Goal: Task Accomplishment & Management: Complete application form

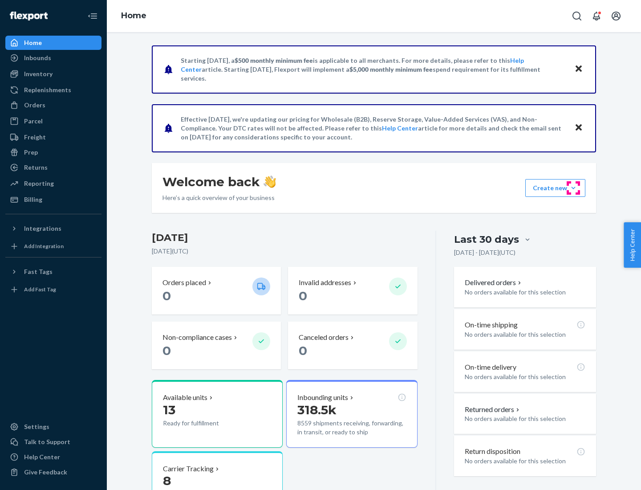
click at [574, 188] on button "Create new Create new inbound Create new order Create new product" at bounding box center [556, 188] width 60 height 18
click at [53, 58] on div "Inbounds" at bounding box center [53, 58] width 94 height 12
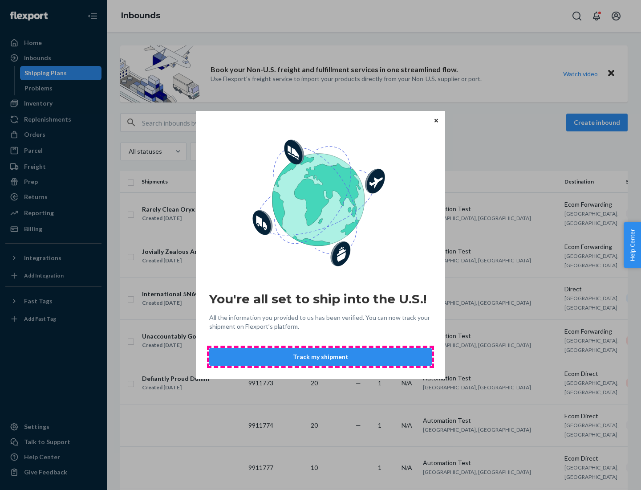
click at [321, 357] on button "Track my shipment" at bounding box center [320, 357] width 223 height 18
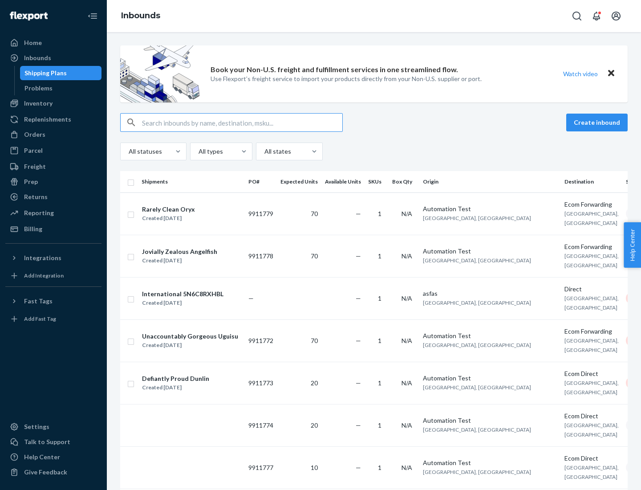
click at [599, 122] on button "Create inbound" at bounding box center [597, 123] width 61 height 18
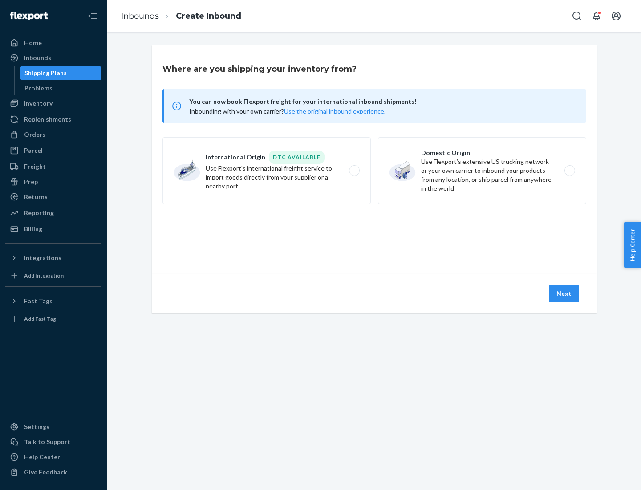
click at [267, 171] on label "International Origin DTC Available Use Flexport's international freight service…" at bounding box center [267, 170] width 208 height 67
click at [354, 171] on input "International Origin DTC Available Use Flexport's international freight service…" at bounding box center [357, 171] width 6 height 6
radio input "true"
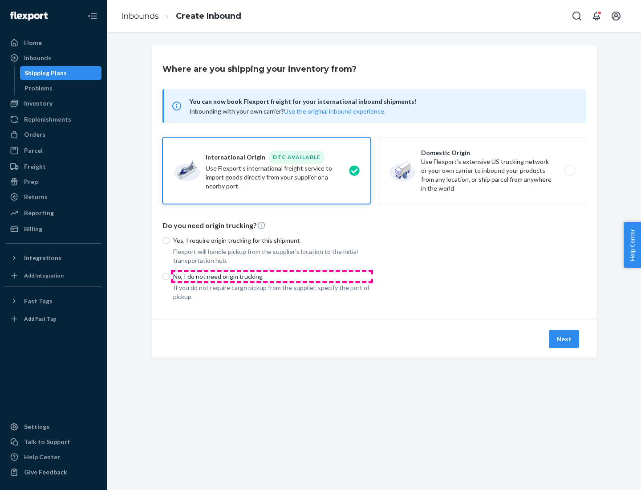
click at [272, 276] on p "No, I do not need origin trucking" at bounding box center [272, 276] width 198 height 9
click at [170, 276] on input "No, I do not need origin trucking" at bounding box center [166, 276] width 7 height 7
radio input "true"
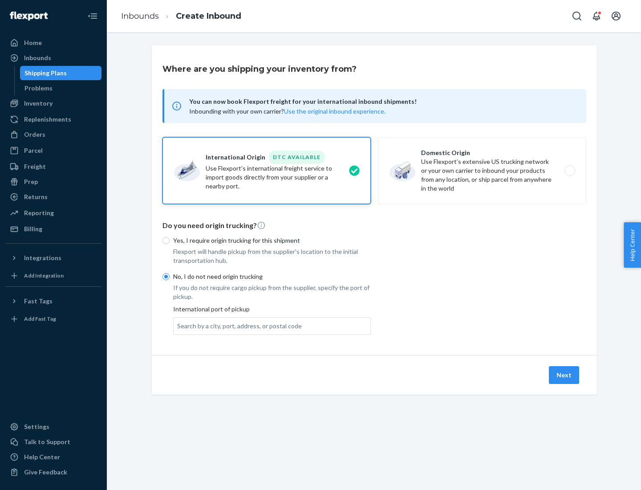
click at [237, 326] on div "Search by a city, port, address, or postal code" at bounding box center [239, 326] width 125 height 9
click at [178, 326] on input "Search by a city, port, address, or postal code" at bounding box center [177, 326] width 1 height 9
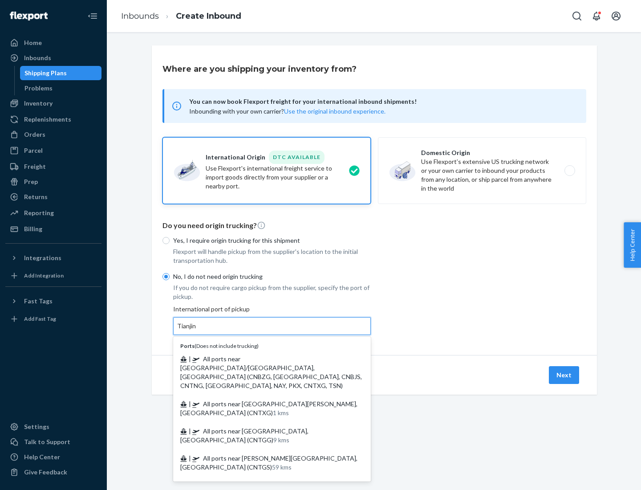
click at [263, 359] on span "| All ports near [GEOGRAPHIC_DATA]/[GEOGRAPHIC_DATA], [GEOGRAPHIC_DATA] (CNBZG,…" at bounding box center [271, 372] width 182 height 34
click at [197, 331] on input "Tianjin" at bounding box center [187, 326] width 20 height 9
type input "All ports near [GEOGRAPHIC_DATA]/[GEOGRAPHIC_DATA], [GEOGRAPHIC_DATA] (CNBZG, […"
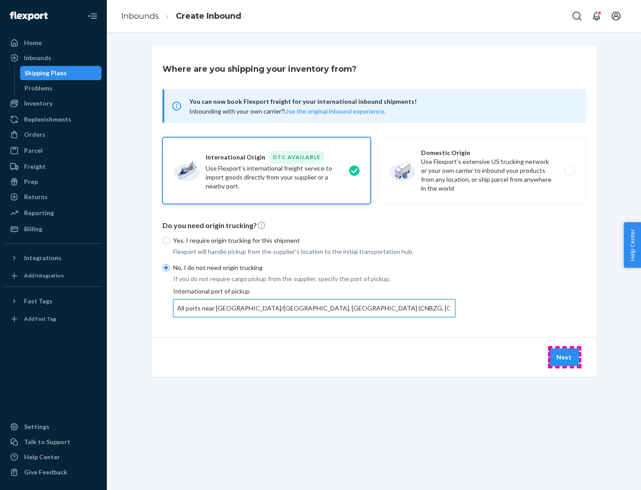
click at [565, 357] on button "Next" at bounding box center [564, 357] width 30 height 18
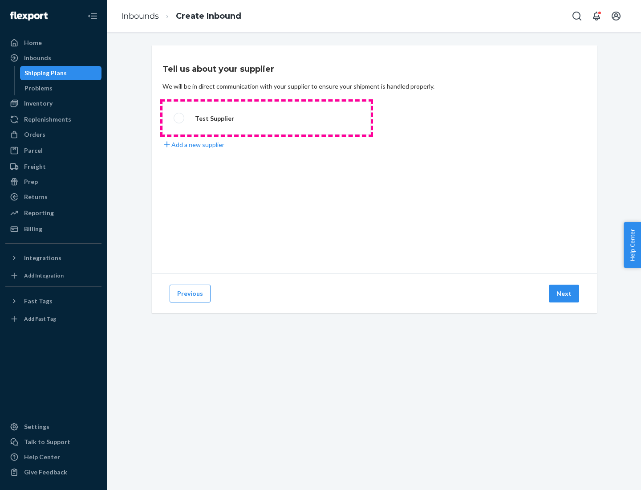
click at [267, 118] on label "Test Supplier" at bounding box center [267, 118] width 208 height 33
click at [180, 118] on input "Test Supplier" at bounding box center [177, 118] width 6 height 6
radio input "true"
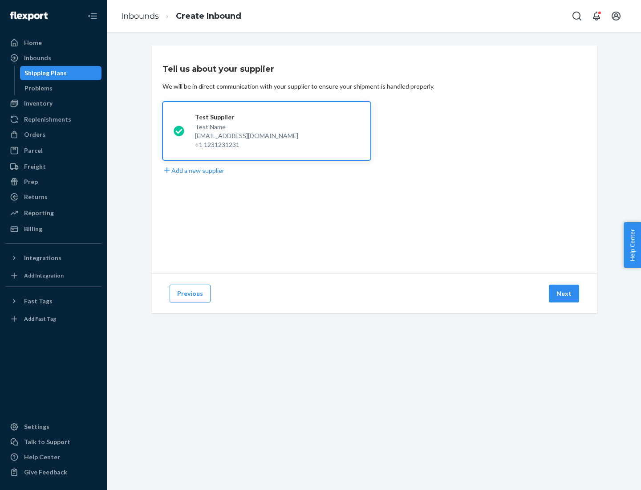
click at [565, 294] on button "Next" at bounding box center [564, 294] width 30 height 18
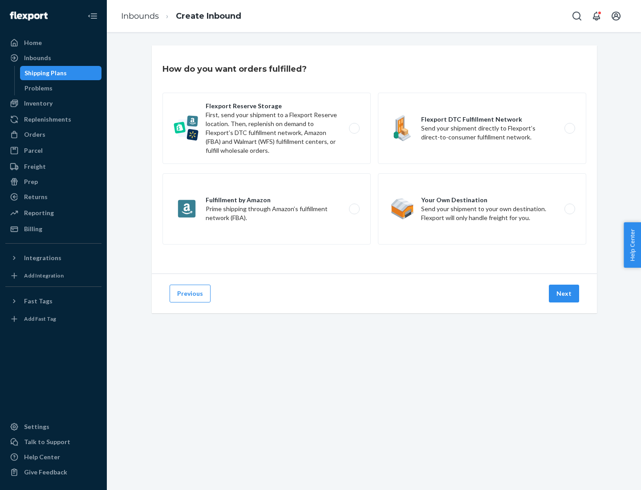
click at [267, 128] on label "Flexport Reserve Storage First, send your shipment to a Flexport Reserve locati…" at bounding box center [267, 128] width 208 height 71
click at [354, 128] on input "Flexport Reserve Storage First, send your shipment to a Flexport Reserve locati…" at bounding box center [357, 129] width 6 height 6
radio input "true"
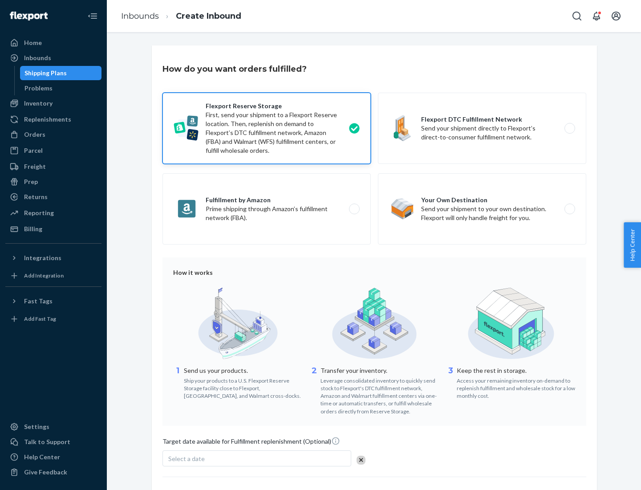
scroll to position [73, 0]
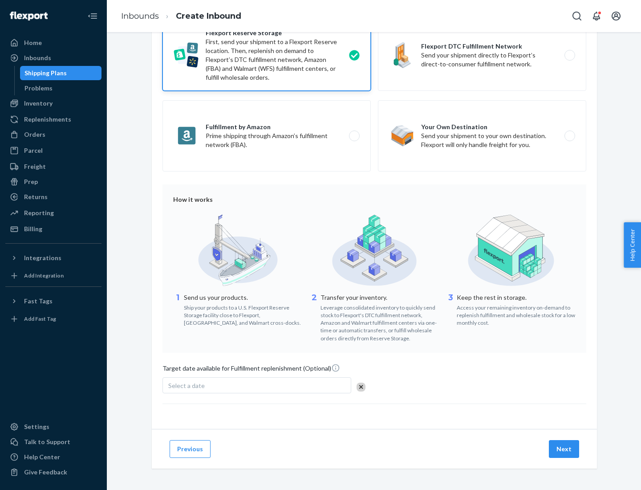
click at [565, 449] on button "Next" at bounding box center [564, 449] width 30 height 18
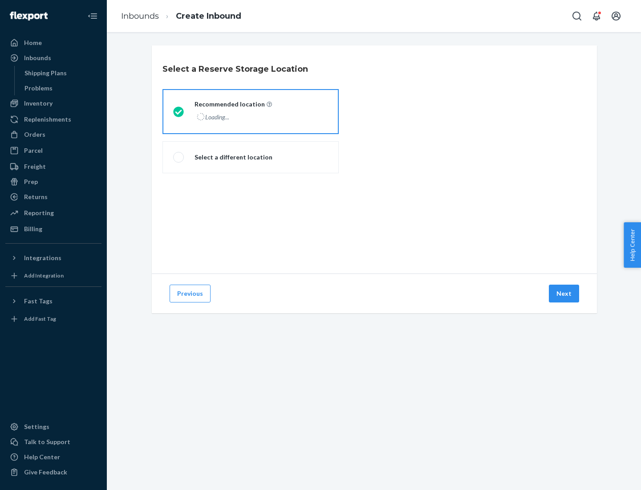
click at [251, 111] on div "Loading..." at bounding box center [233, 116] width 76 height 13
click at [179, 111] on input "Recommended location Loading..." at bounding box center [176, 112] width 6 height 6
click at [565, 294] on button "Next" at bounding box center [564, 294] width 30 height 18
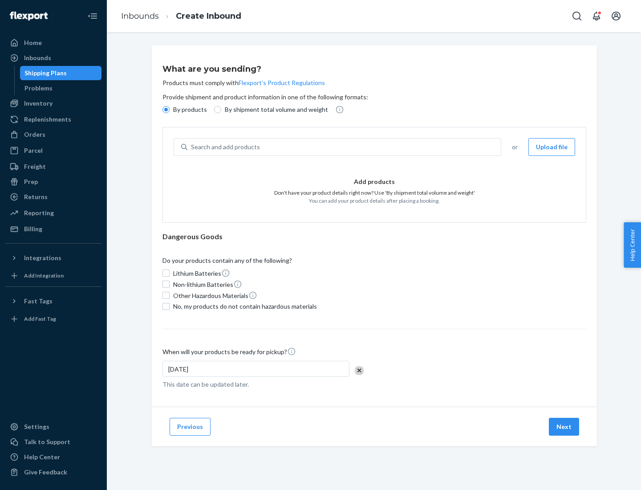
click at [345, 147] on div "Search and add products" at bounding box center [345, 147] width 314 height 16
click at [192, 147] on input "Search and add products" at bounding box center [191, 147] width 1 height 9
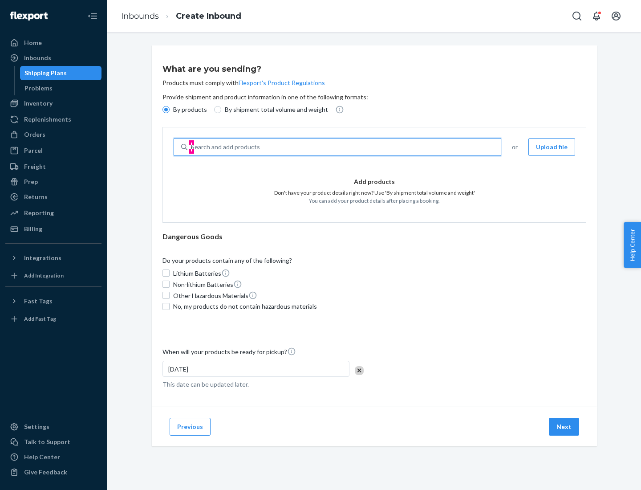
type input "basic"
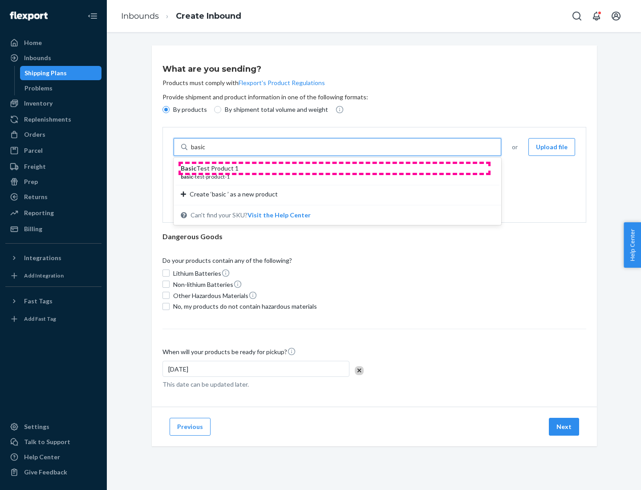
click at [335, 168] on div "Basic Test Product 1" at bounding box center [334, 168] width 306 height 9
click at [207, 151] on input "basic" at bounding box center [199, 147] width 16 height 9
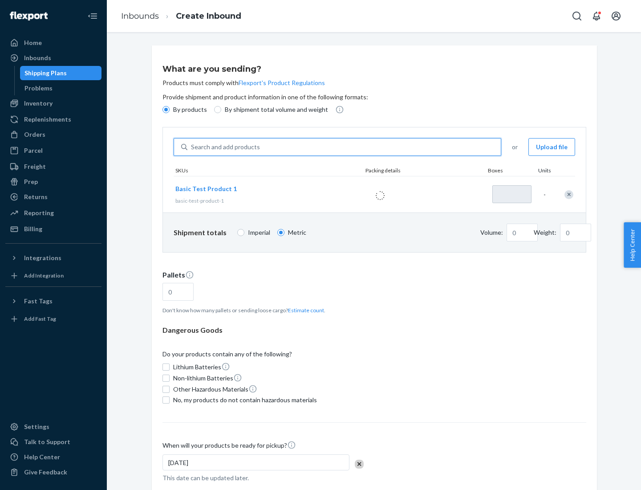
type input "1"
type input "1.09"
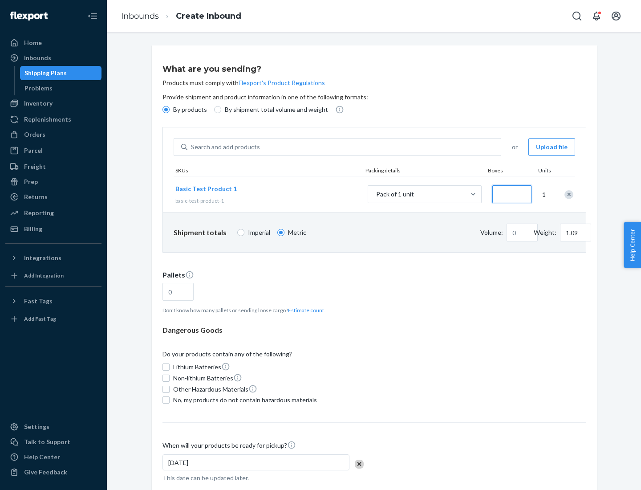
type input "3.27"
type input "3"
type input "0.01"
type input "32.66"
type input "30"
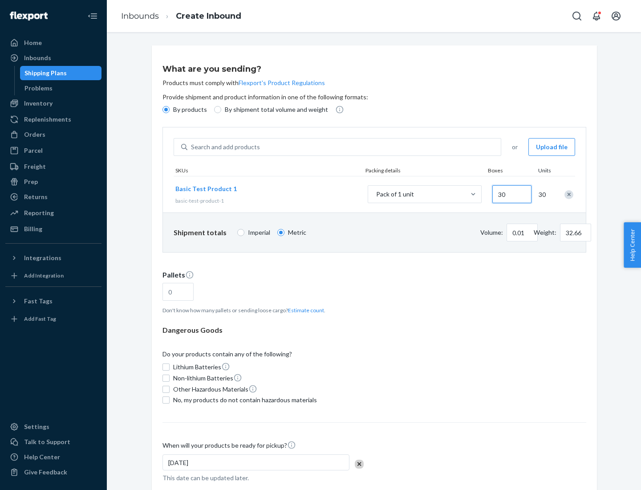
type input "0.07"
type input "326.59"
type input "300"
type input "0.68"
type input "3265.86"
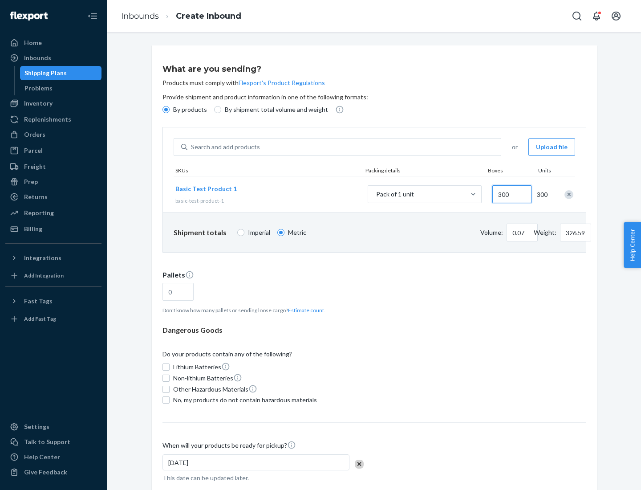
type input "3000"
type input "1.09"
type input "1"
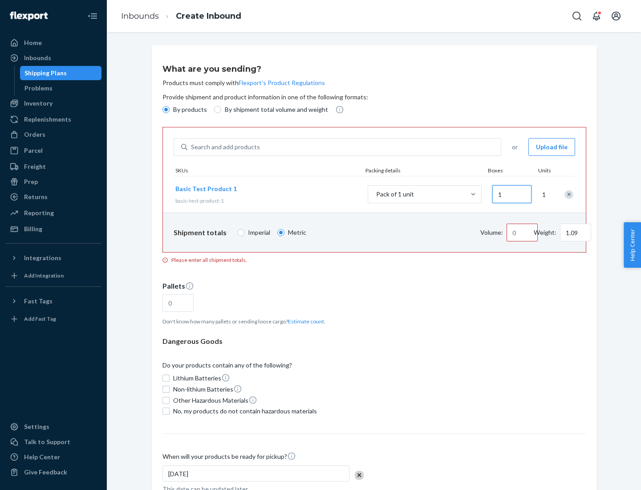
type input "10.89"
type input "10"
type input "0.02"
type input "108.86"
type input "100"
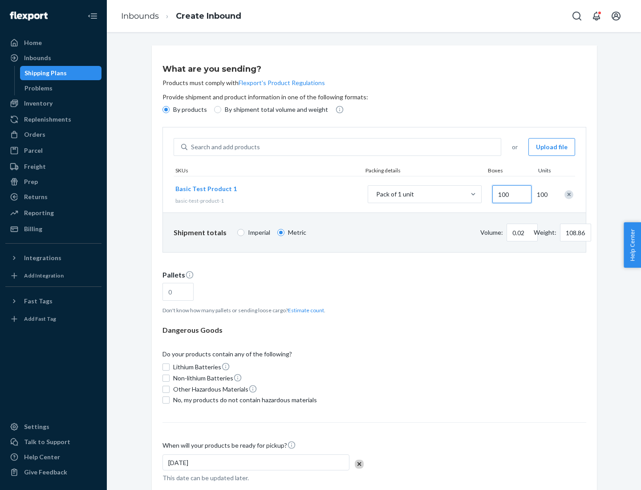
type input "0.23"
type input "1088.62"
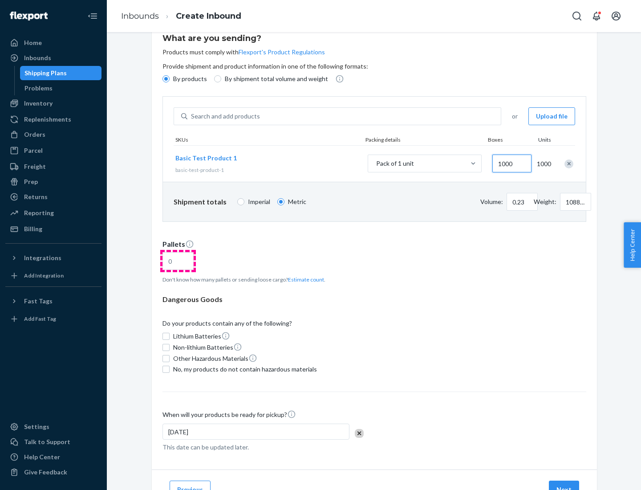
type input "1000"
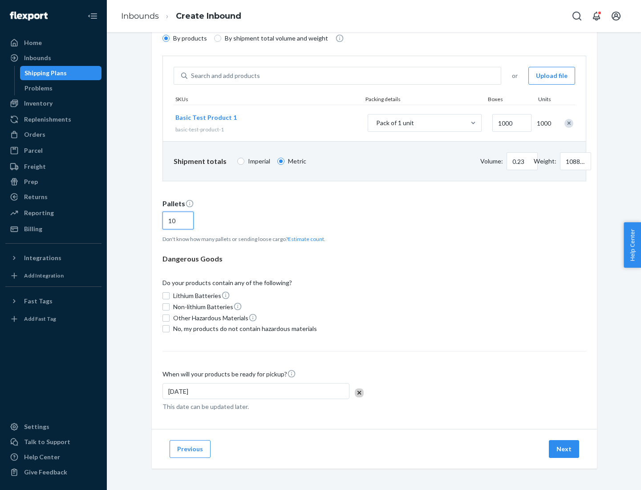
type input "10"
click at [244, 329] on span "No, my products do not contain hazardous materials" at bounding box center [245, 328] width 144 height 9
click at [170, 329] on input "No, my products do not contain hazardous materials" at bounding box center [166, 328] width 7 height 7
checkbox input "true"
click at [565, 449] on button "Next" at bounding box center [564, 449] width 30 height 18
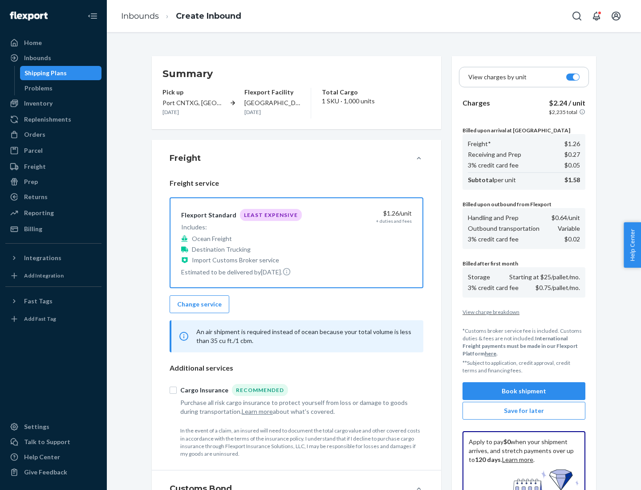
scroll to position [130, 0]
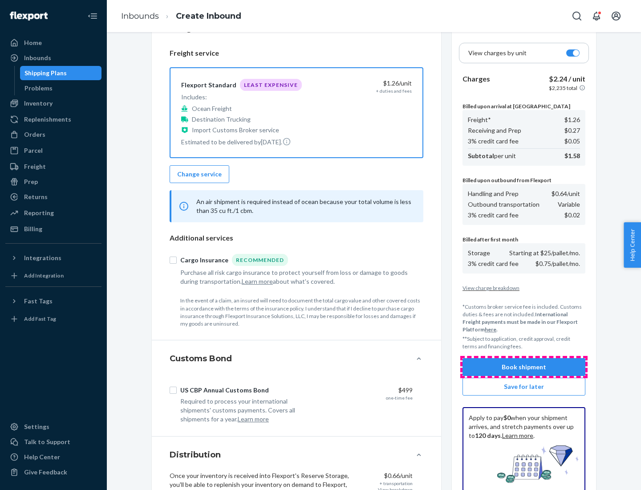
click at [524, 367] on button "Book shipment" at bounding box center [524, 367] width 123 height 18
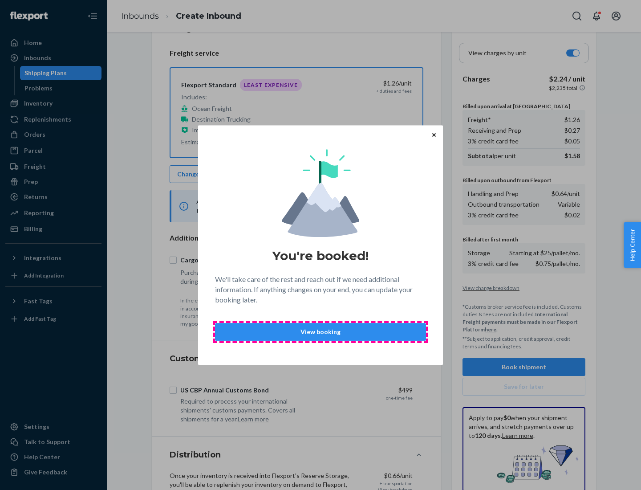
click at [321, 331] on p "View booking" at bounding box center [321, 331] width 196 height 9
